Goal: Check status: Check status

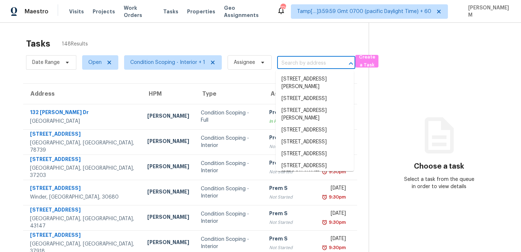
click at [297, 61] on input "text" at bounding box center [306, 63] width 58 height 11
paste input "[STREET_ADDRESS]"
type input "[STREET_ADDRESS]"
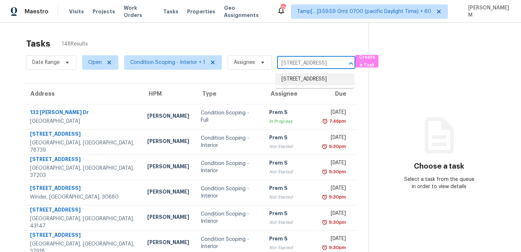
click at [323, 82] on li "[STREET_ADDRESS]" at bounding box center [315, 79] width 78 height 12
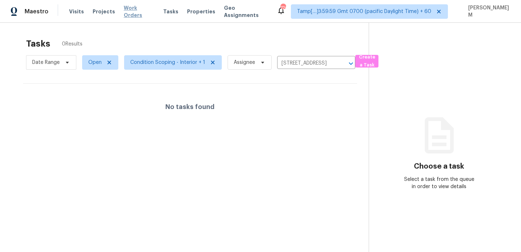
click at [136, 12] on span "Work Orders" at bounding box center [139, 11] width 31 height 14
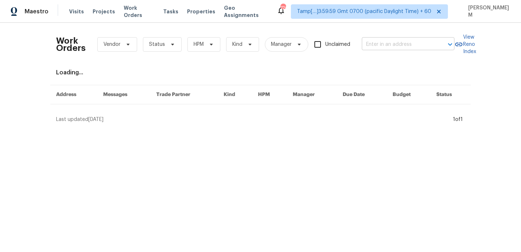
click at [404, 46] on input "text" at bounding box center [398, 44] width 72 height 11
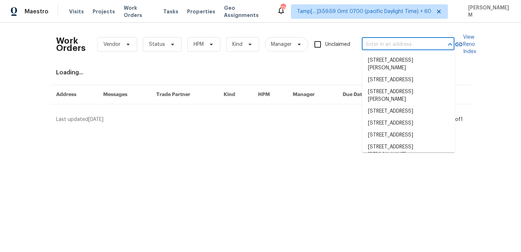
paste input "[STREET_ADDRESS]"
type input "[STREET_ADDRESS]"
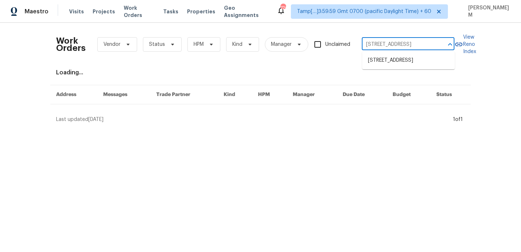
scroll to position [0, 25]
click at [403, 64] on li "[STREET_ADDRESS]" at bounding box center [408, 61] width 93 height 12
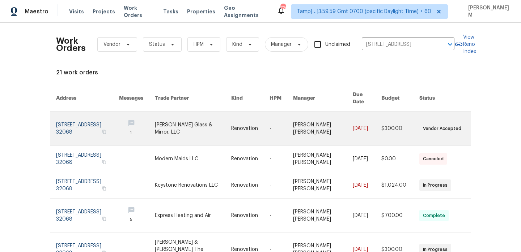
click at [298, 112] on td "[PERSON_NAME] [PERSON_NAME]" at bounding box center [317, 129] width 60 height 34
click at [286, 122] on link at bounding box center [281, 129] width 24 height 34
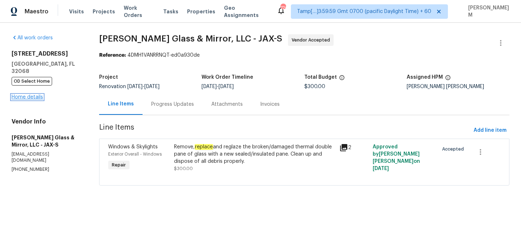
click at [39, 95] on link "Home details" at bounding box center [27, 97] width 31 height 5
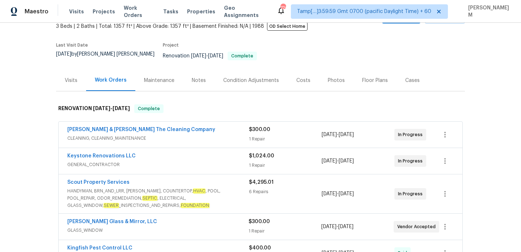
scroll to position [54, 0]
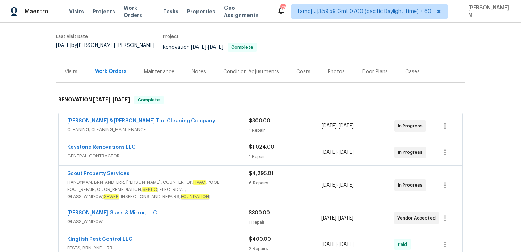
click at [229, 126] on span "CLEANING, CLEANING_MAINTENANCE" at bounding box center [158, 129] width 182 height 7
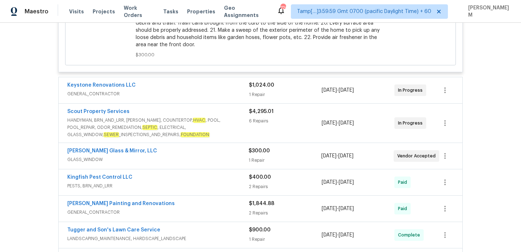
scroll to position [435, 0]
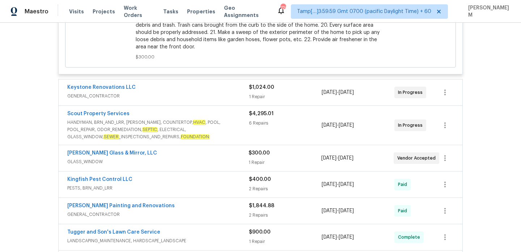
click at [227, 93] on span "GENERAL_CONTRACTOR" at bounding box center [158, 96] width 182 height 7
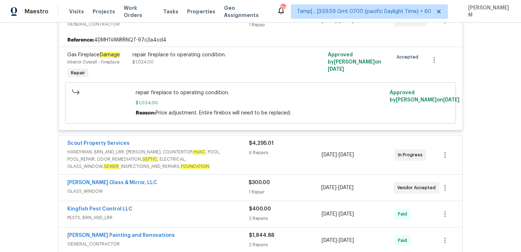
scroll to position [511, 0]
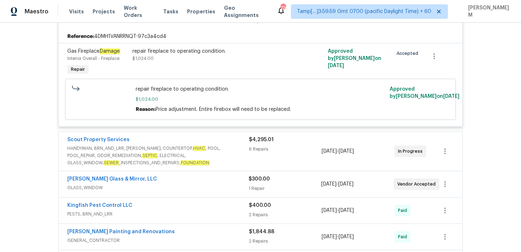
click at [239, 146] on span "HANDYMAN, BRN_AND_LRR, [PERSON_NAME], COUNTERTOP, HVAC , POOL, POOL_REPAIR, ODO…" at bounding box center [158, 156] width 182 height 22
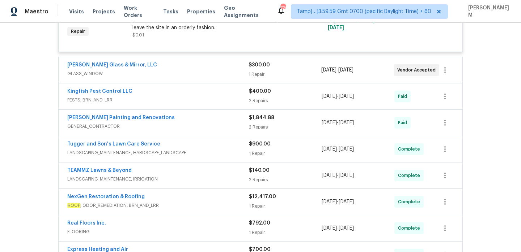
scroll to position [990, 0]
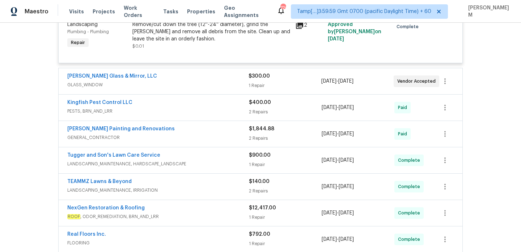
click at [226, 82] on span "GLASS_WINDOW" at bounding box center [157, 84] width 181 height 7
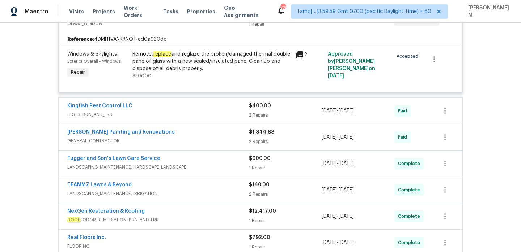
scroll to position [1069, 0]
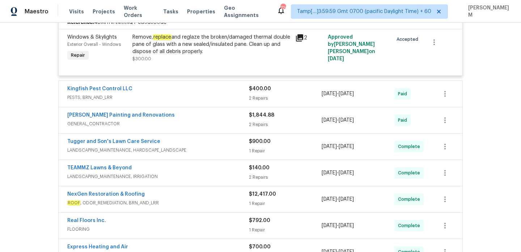
click at [223, 96] on span "PESTS, BRN_AND_LRR" at bounding box center [158, 97] width 182 height 7
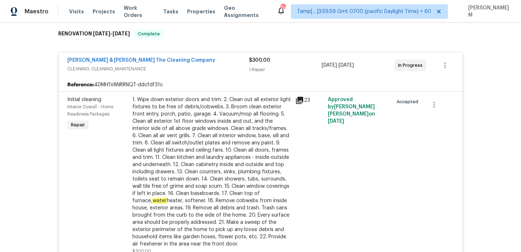
scroll to position [0, 0]
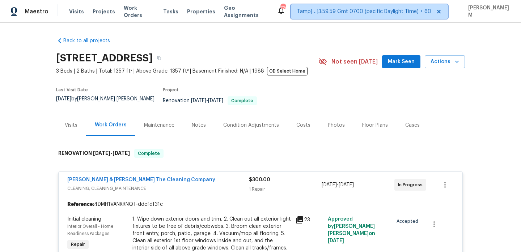
click at [330, 13] on span "Tamp[…]3:59:59 Gmt 0700 (pacific Daylight Time) + 60" at bounding box center [364, 11] width 134 height 7
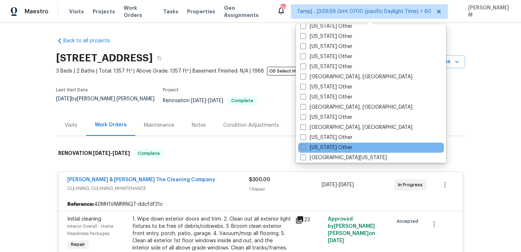
scroll to position [967, 0]
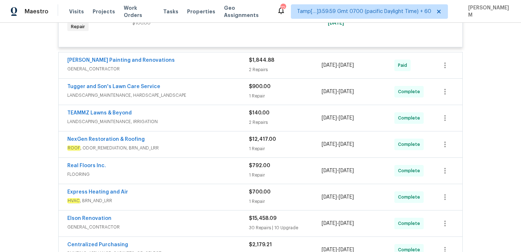
scroll to position [1227, 0]
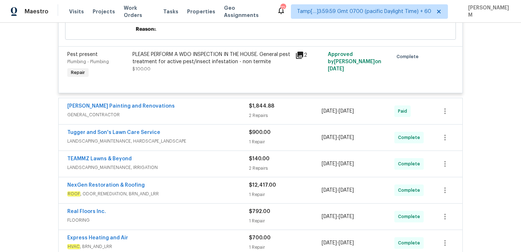
click at [209, 111] on span "GENERAL_CONTRACTOR" at bounding box center [158, 114] width 182 height 7
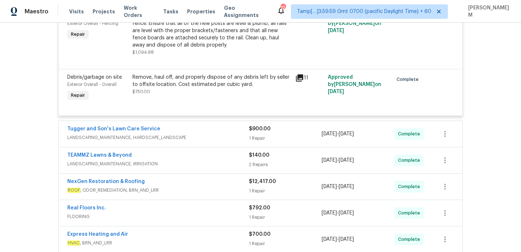
scroll to position [1325, 0]
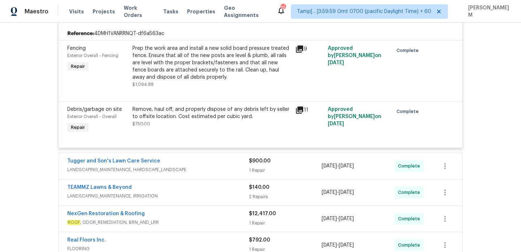
click at [216, 160] on div "Tugger and Son's Lawn Care Service" at bounding box center [158, 162] width 182 height 9
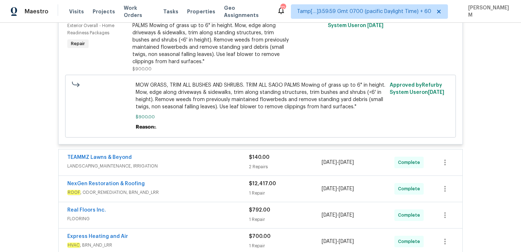
scroll to position [1512, 0]
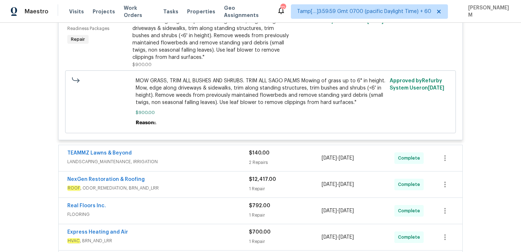
click at [204, 158] on span "LANDSCAPING_MAINTENANCE, IRRIGATION" at bounding box center [158, 161] width 182 height 7
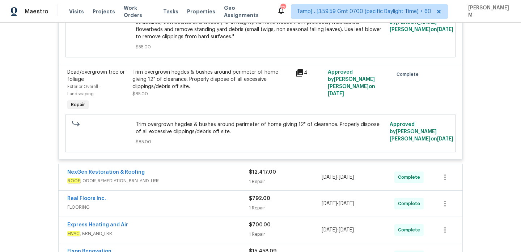
scroll to position [1771, 0]
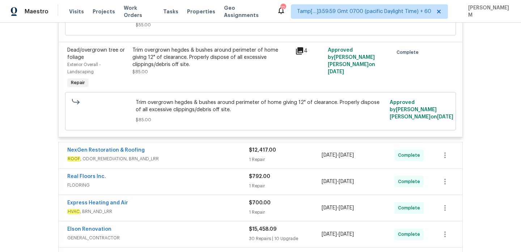
click at [206, 156] on span "ROOF , ODOR_REMEDIATION, BRN_AND_LRR" at bounding box center [158, 159] width 182 height 7
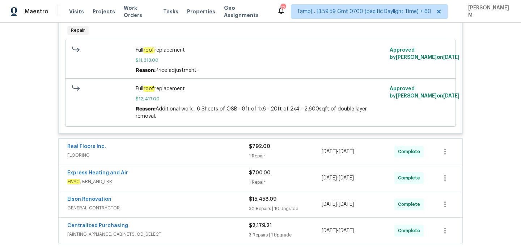
scroll to position [1957, 0]
click at [206, 152] on span "FLOORING" at bounding box center [158, 155] width 182 height 7
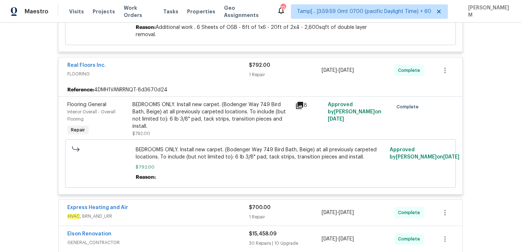
scroll to position [2078, 0]
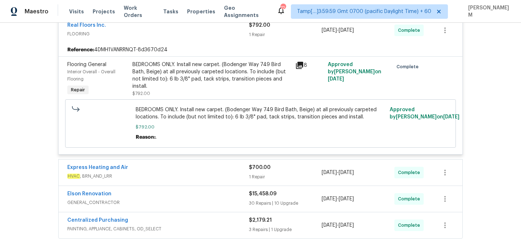
click at [238, 173] on span "HVAC , BRN_AND_LRR" at bounding box center [158, 176] width 182 height 7
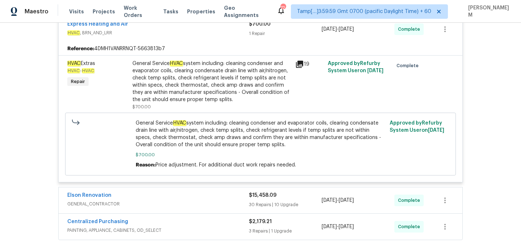
scroll to position [2251, 0]
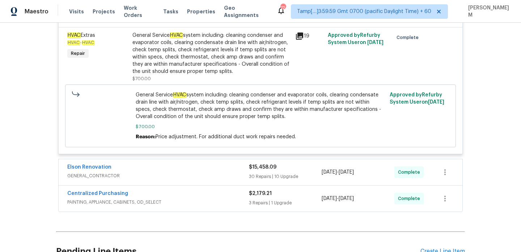
click at [224, 164] on div "Elson Renovation" at bounding box center [158, 168] width 182 height 9
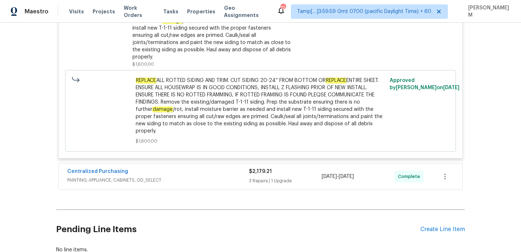
scroll to position [5980, 0]
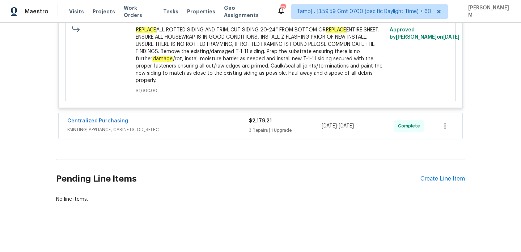
click at [197, 123] on div "Centralized Purchasing" at bounding box center [158, 122] width 182 height 9
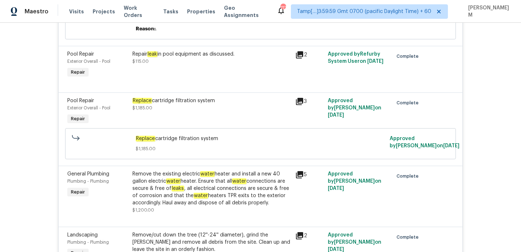
scroll to position [769, 0]
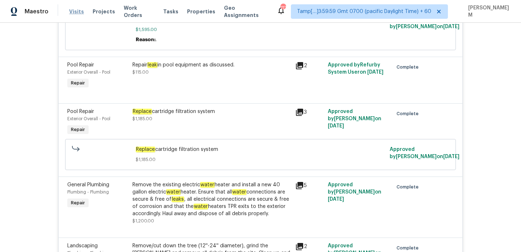
click at [78, 12] on span "Visits" at bounding box center [76, 11] width 15 height 7
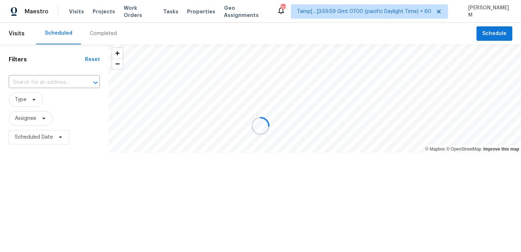
click at [111, 31] on div at bounding box center [260, 126] width 521 height 252
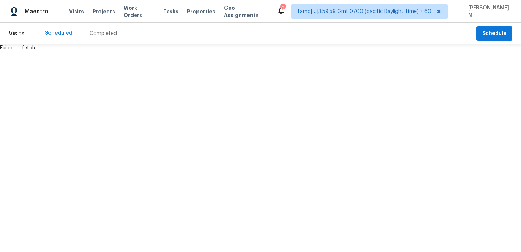
click at [107, 33] on div "Completed" at bounding box center [103, 33] width 27 height 7
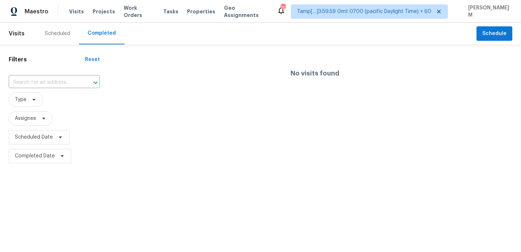
click at [50, 73] on div "Filters Reset ​ Type Assignee Scheduled Date Completed Date" at bounding box center [54, 104] width 109 height 121
click at [50, 73] on div "Filters Reset ​ Failed to get Visit Types Assignee Scheduled Date Completed Date" at bounding box center [54, 104] width 109 height 121
click at [50, 77] on input "text" at bounding box center [44, 82] width 71 height 11
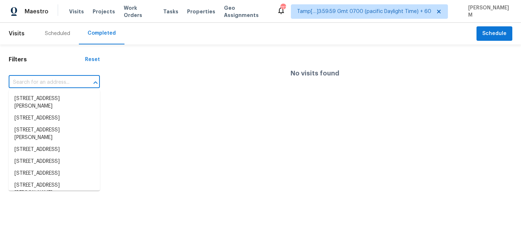
paste input "[STREET_ADDRESS]"
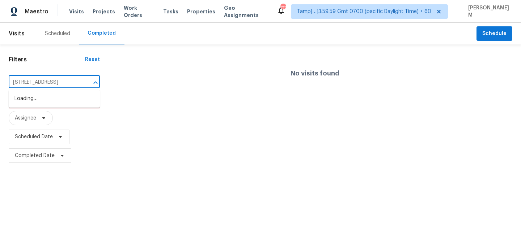
scroll to position [0, 42]
type input "[STREET_ADDRESS]"
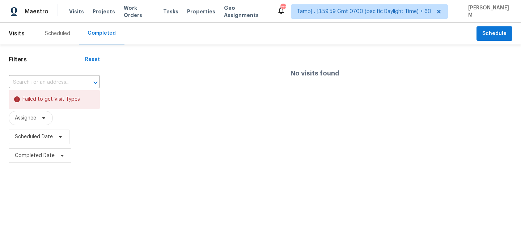
click at [51, 90] on div "​" at bounding box center [54, 83] width 91 height 16
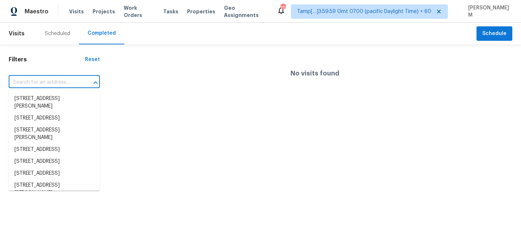
click at [52, 83] on input "text" at bounding box center [44, 82] width 71 height 11
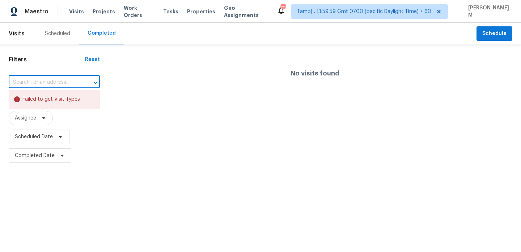
paste input "[STREET_ADDRESS]"
type input "[STREET_ADDRESS]"
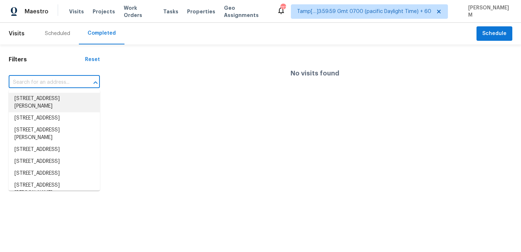
paste input "[STREET_ADDRESS]"
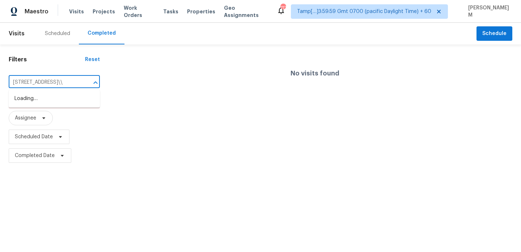
scroll to position [0, 46]
type input "[STREET_ADDRESS]\\"
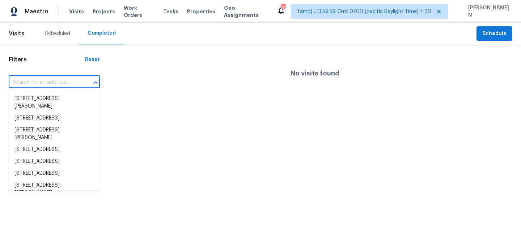
scroll to position [0, 0]
paste input "[STREET_ADDRESS]"
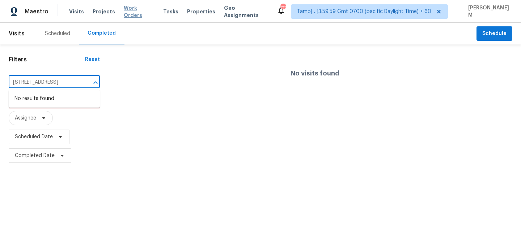
type input "[STREET_ADDRESS]"
click at [133, 10] on span "Work Orders" at bounding box center [139, 11] width 31 height 14
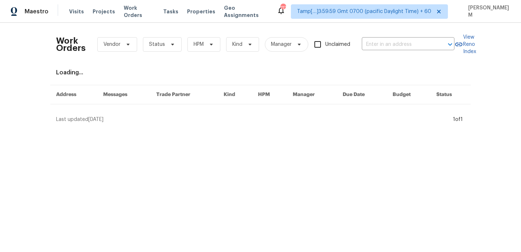
click at [412, 51] on div "Work Orders Vendor Status HPM Kind Manager Unclaimed ​" at bounding box center [255, 45] width 398 height 32
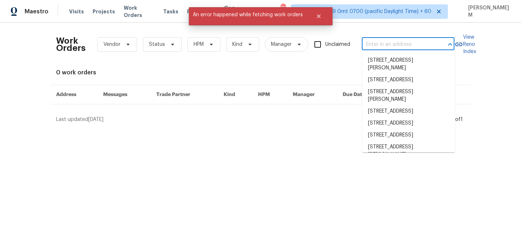
click at [406, 45] on input "text" at bounding box center [398, 44] width 72 height 11
paste input "[STREET_ADDRESS]"
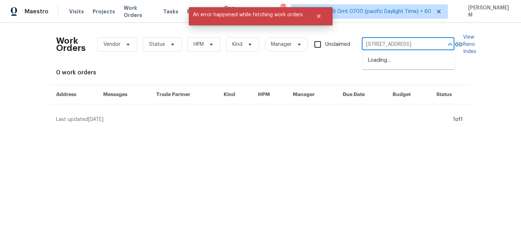
scroll to position [0, 39]
type input "[STREET_ADDRESS]"
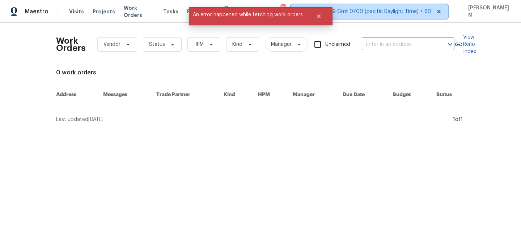
scroll to position [0, 0]
click at [403, 18] on span "Tamp[…]3:59:59 Gmt 0700 (pacific Daylight Time) + 60" at bounding box center [369, 11] width 157 height 14
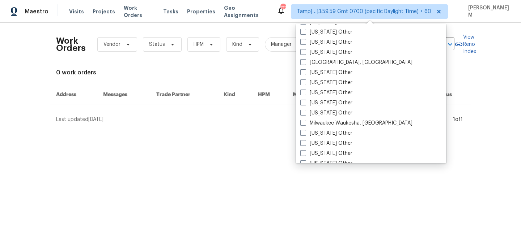
scroll to position [1092, 0]
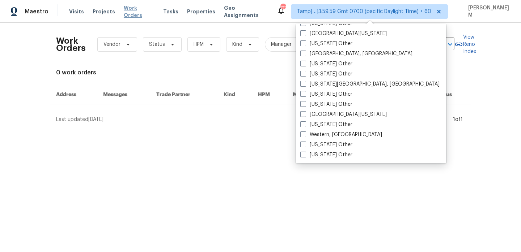
click at [128, 13] on span "Work Orders" at bounding box center [139, 11] width 31 height 14
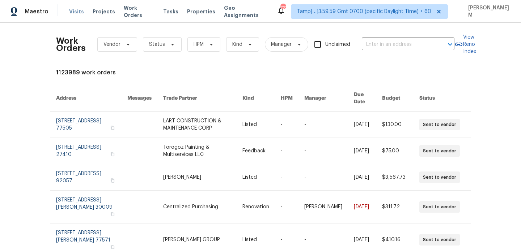
click at [79, 13] on span "Visits" at bounding box center [76, 11] width 15 height 7
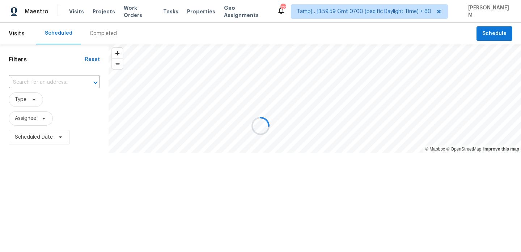
click at [87, 33] on div at bounding box center [260, 126] width 521 height 252
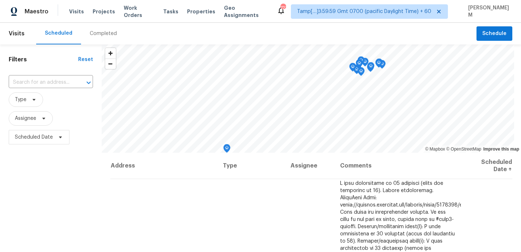
click at [97, 38] on div "Completed" at bounding box center [103, 34] width 44 height 22
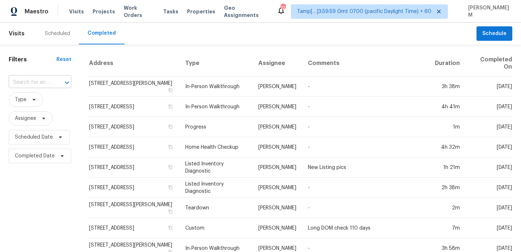
click at [38, 79] on input "text" at bounding box center [30, 82] width 42 height 11
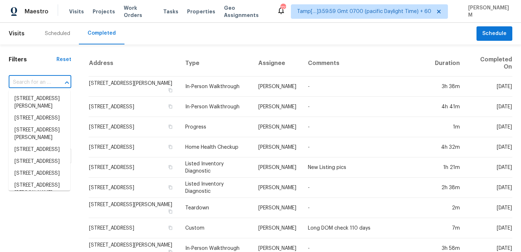
paste input "[STREET_ADDRESS]"
type input "[STREET_ADDRESS]"
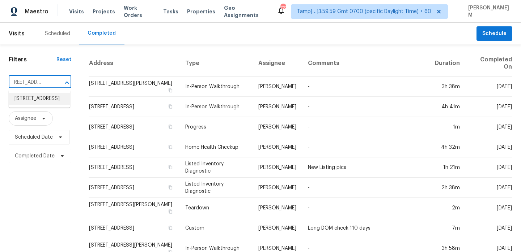
click at [38, 103] on li "[STREET_ADDRESS]" at bounding box center [39, 99] width 61 height 12
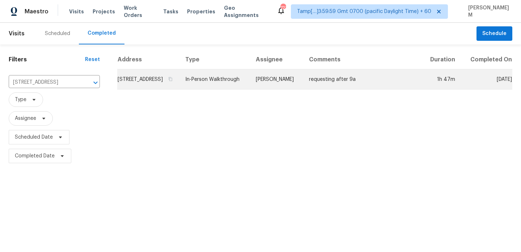
click at [179, 85] on td "[STREET_ADDRESS]" at bounding box center [148, 79] width 62 height 20
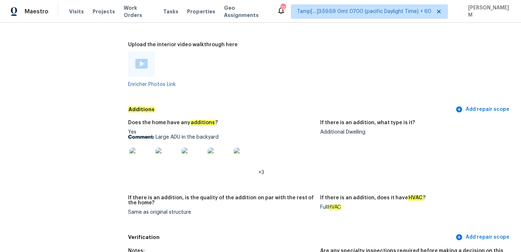
scroll to position [1588, 0]
